Goal: Book appointment/travel/reservation

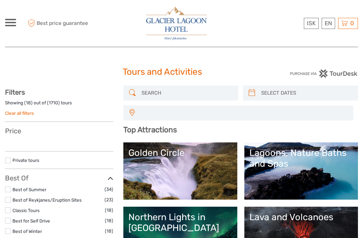
select select
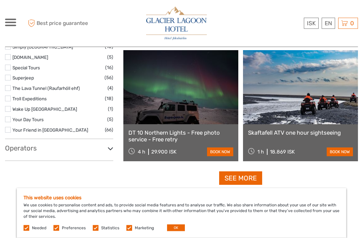
scroll to position [1170, 0]
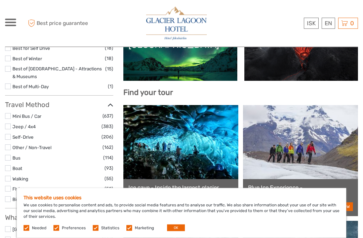
click at [176, 230] on button "OK" at bounding box center [176, 227] width 18 height 7
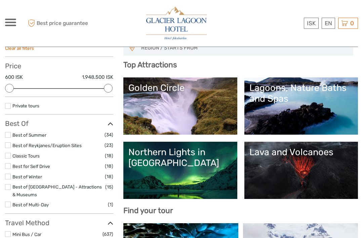
scroll to position [0, 0]
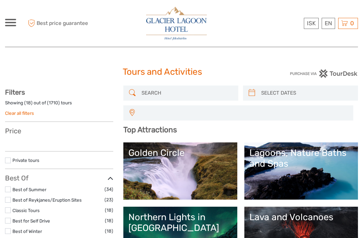
select select
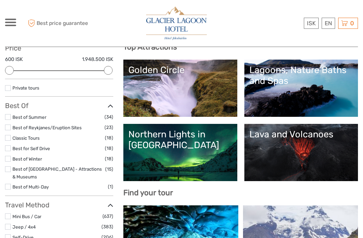
scroll to position [83, 0]
click at [323, 139] on div "Lava and Volcanoes" at bounding box center [302, 134] width 104 height 11
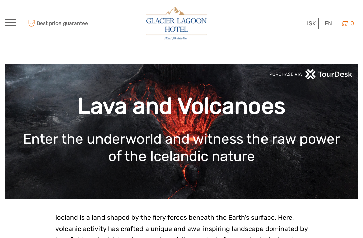
click at [0, 0] on link "English" at bounding box center [0, 0] width 0 height 0
click at [177, 26] on img at bounding box center [176, 23] width 61 height 33
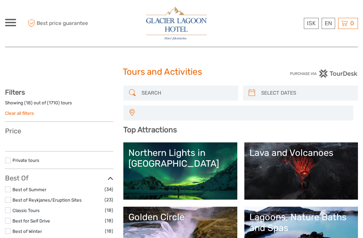
select select
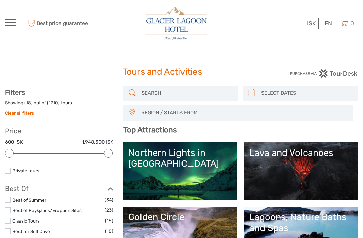
click at [14, 21] on div at bounding box center [10, 22] width 11 height 7
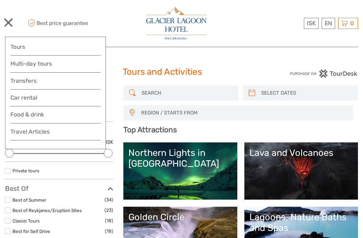
click at [268, 65] on div "Tours and Activities Tours and Activities" at bounding box center [181, 75] width 353 height 22
click at [179, 28] on img at bounding box center [176, 23] width 61 height 33
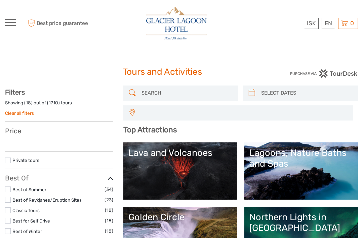
select select
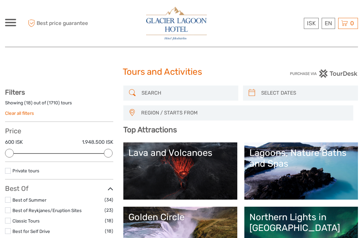
click at [42, 24] on span "Best price guarantee" at bounding box center [59, 23] width 67 height 11
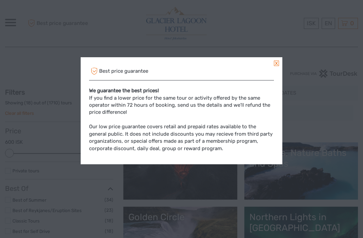
click at [0, 14] on div "Best price guarantee We guarantee the best prices! If you find a lower price fo…" at bounding box center [181, 119] width 363 height 238
